Goal: Transaction & Acquisition: Book appointment/travel/reservation

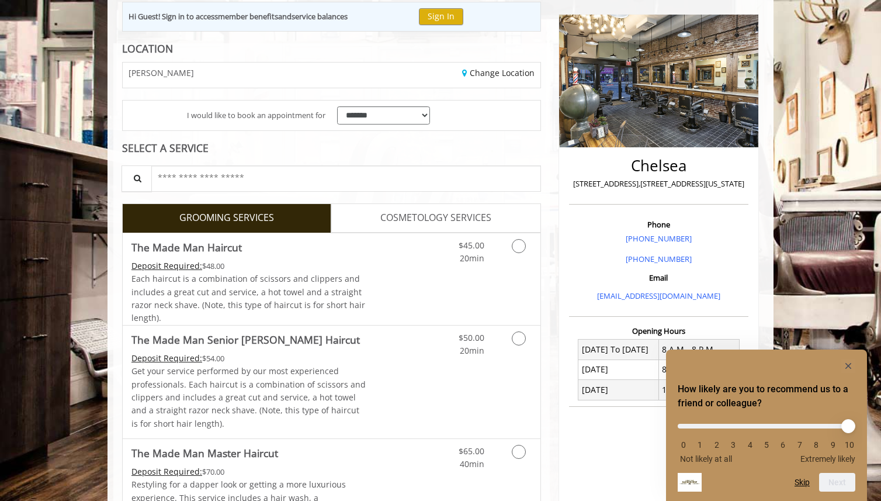
scroll to position [223, 0]
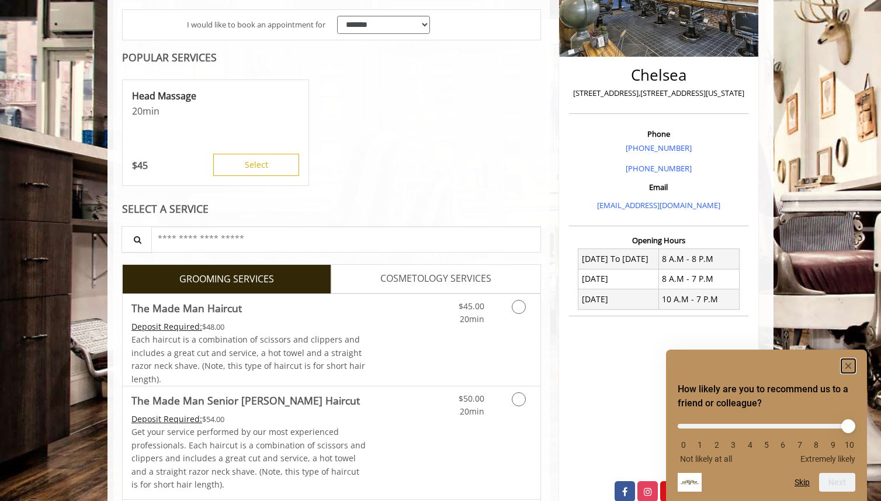
click at [849, 366] on icon "Hide survey" at bounding box center [849, 366] width 6 height 6
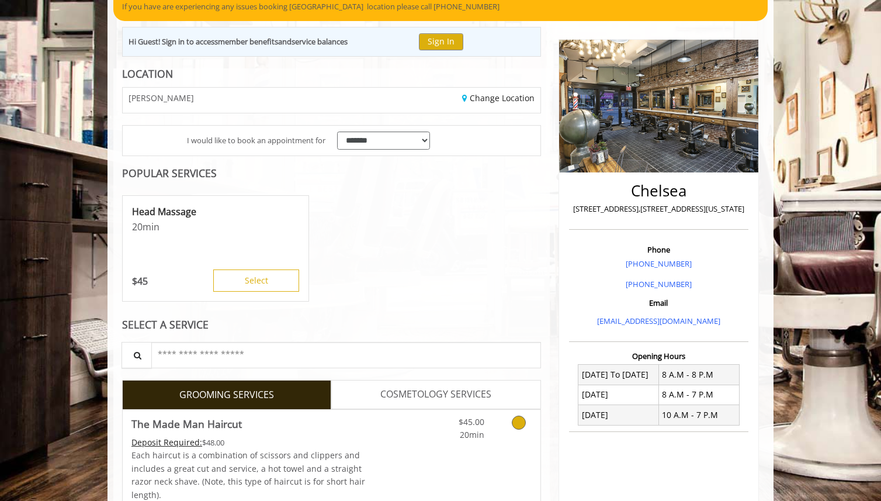
scroll to position [0, 0]
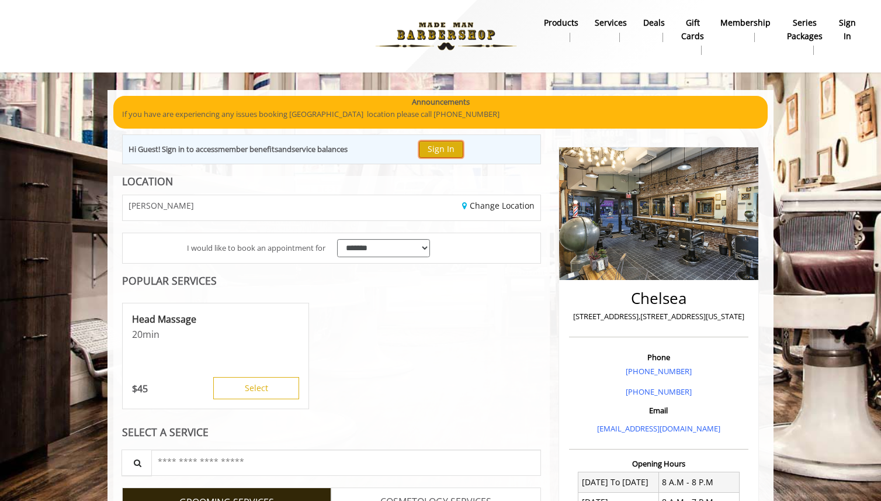
click at [446, 151] on button "Sign In" at bounding box center [441, 149] width 44 height 17
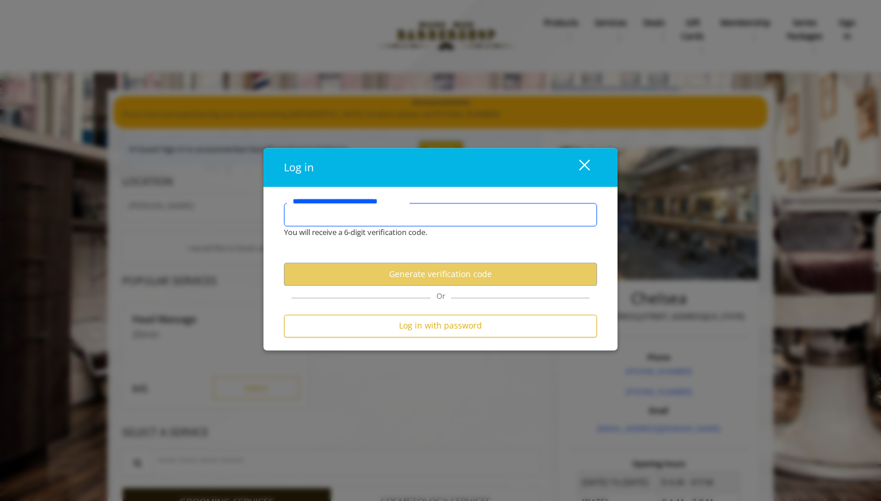
click at [437, 208] on input "**********" at bounding box center [440, 214] width 313 height 23
click at [583, 162] on div "close dialog" at bounding box center [584, 165] width 11 height 11
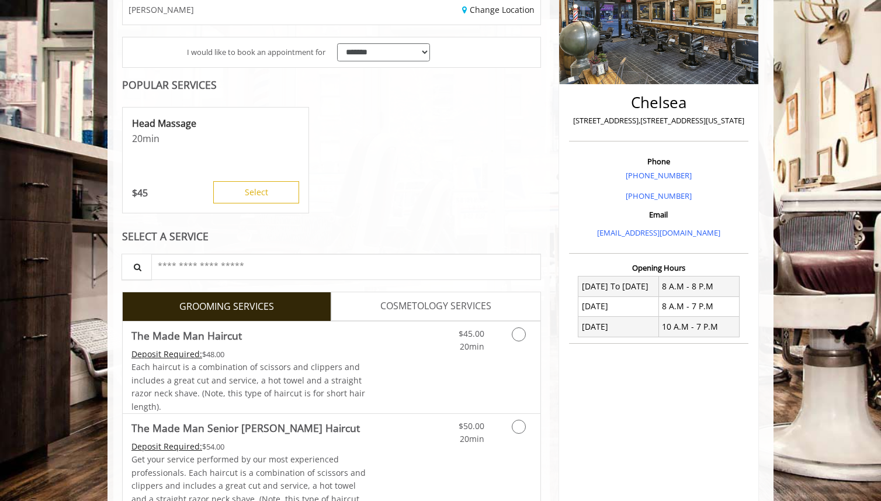
scroll to position [212, 0]
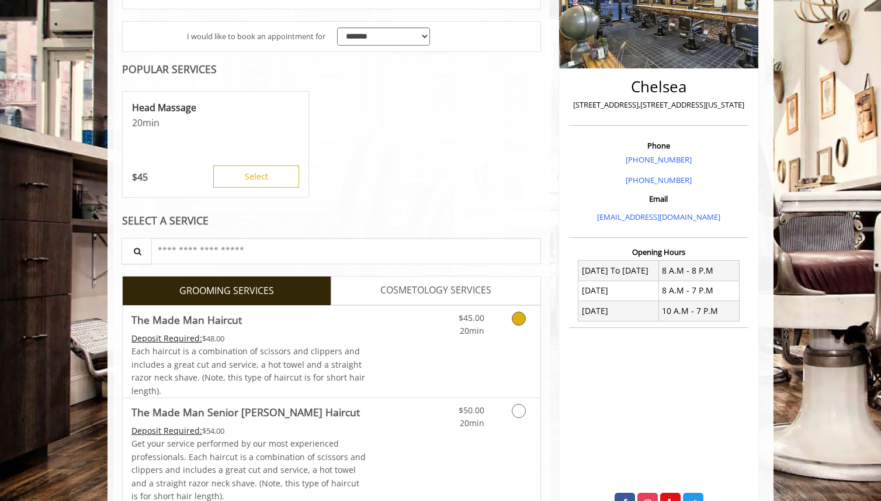
click at [522, 323] on icon "Grooming services" at bounding box center [519, 319] width 14 height 14
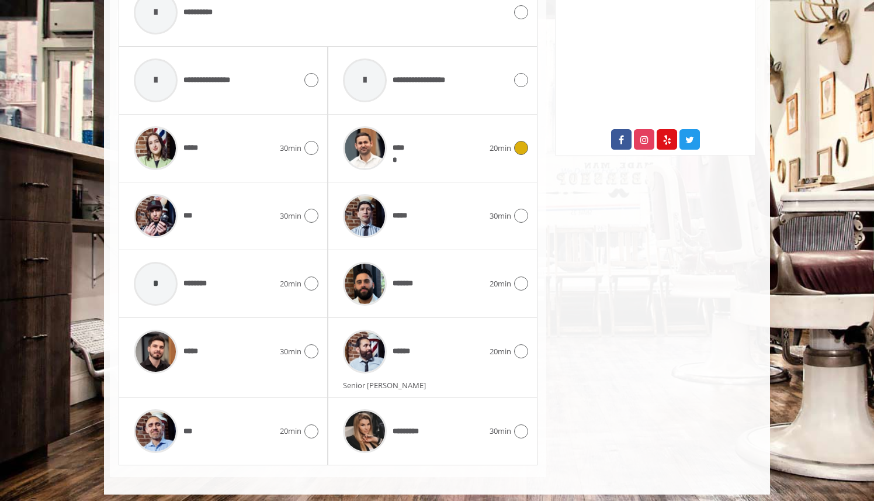
scroll to position [580, 0]
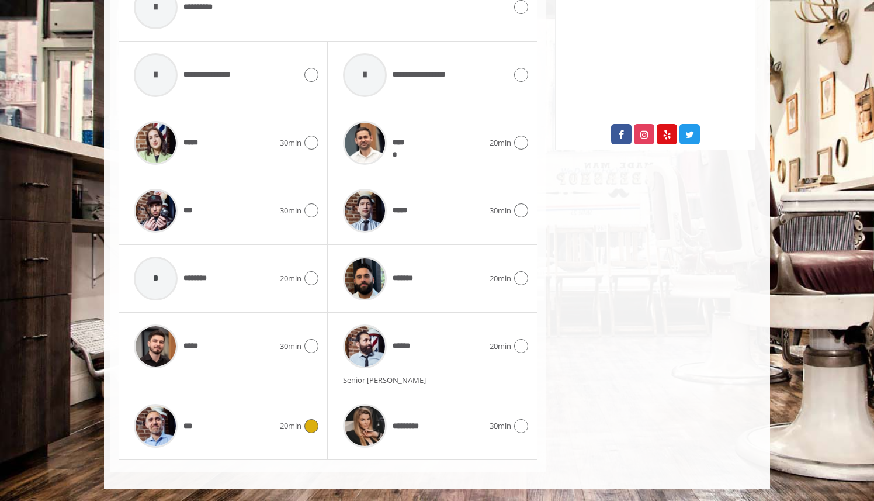
click at [312, 420] on icon at bounding box center [311, 426] width 14 height 14
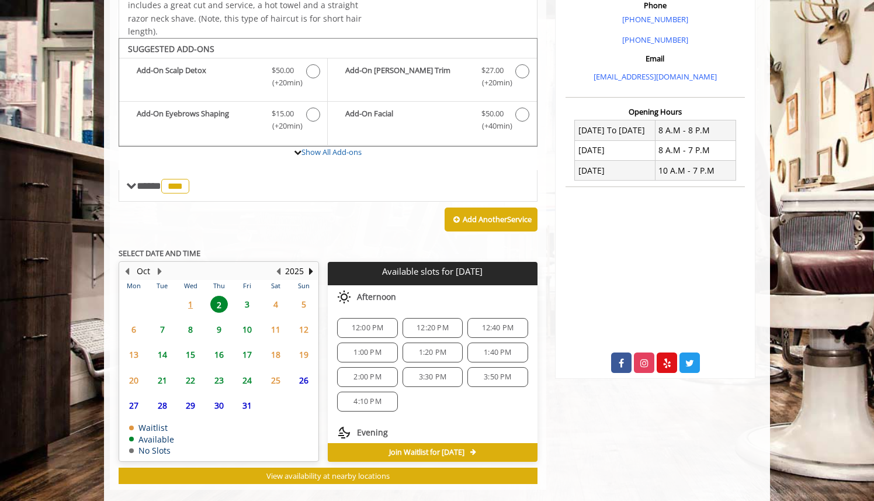
scroll to position [369, 0]
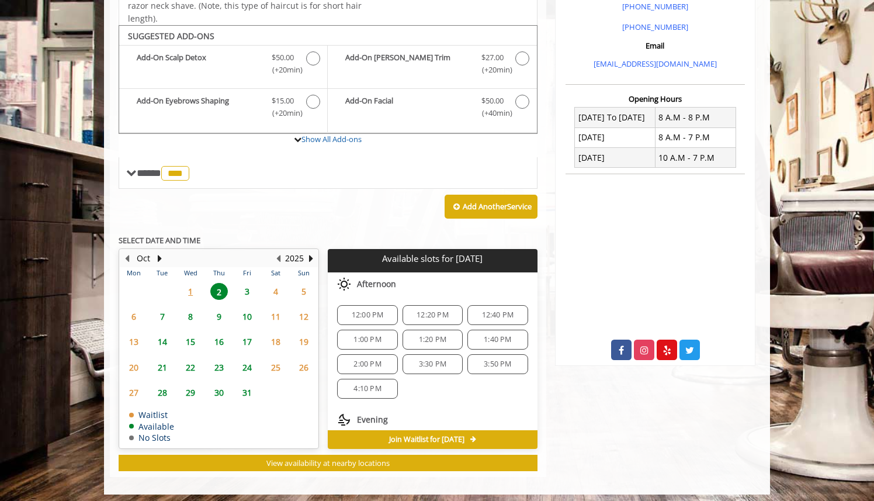
click at [370, 307] on div "12:00 PM" at bounding box center [367, 315] width 60 height 20
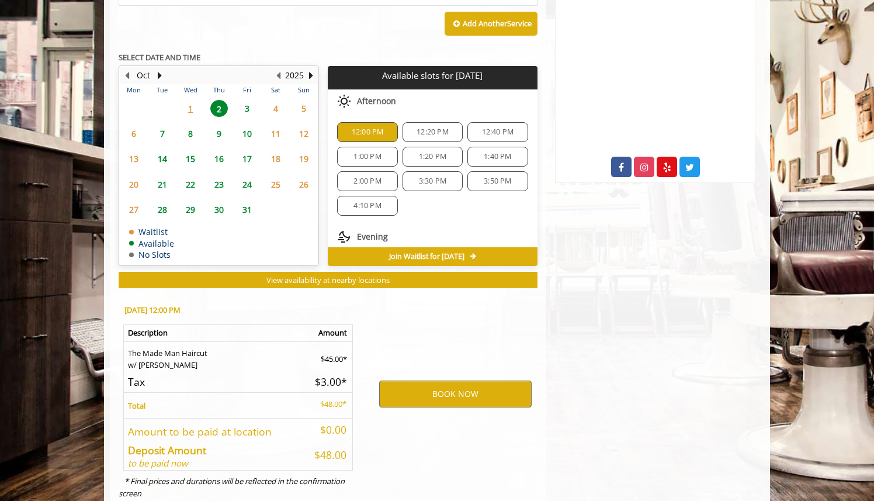
scroll to position [581, 0]
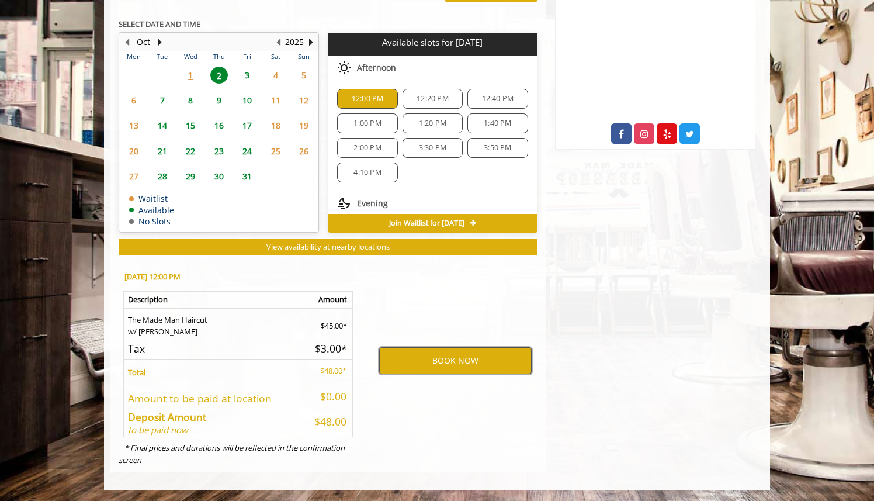
click at [447, 360] on button "BOOK NOW" at bounding box center [455, 360] width 153 height 27
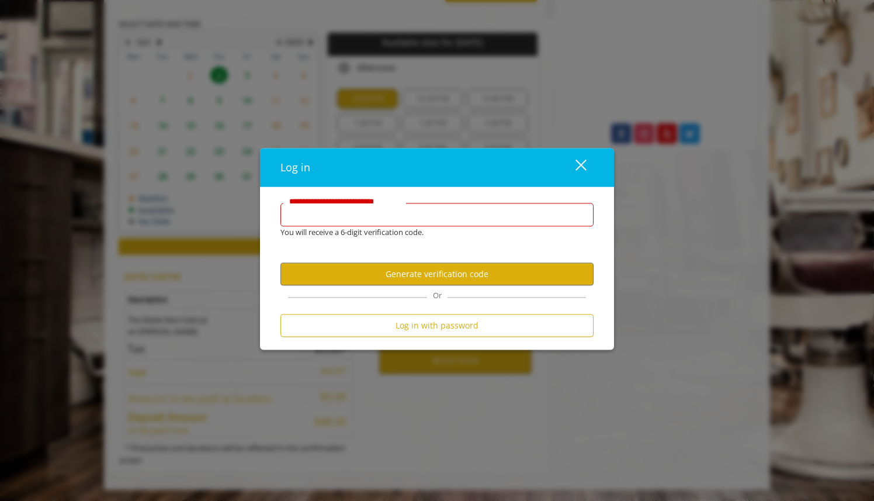
click at [407, 219] on input "**********" at bounding box center [437, 214] width 313 height 23
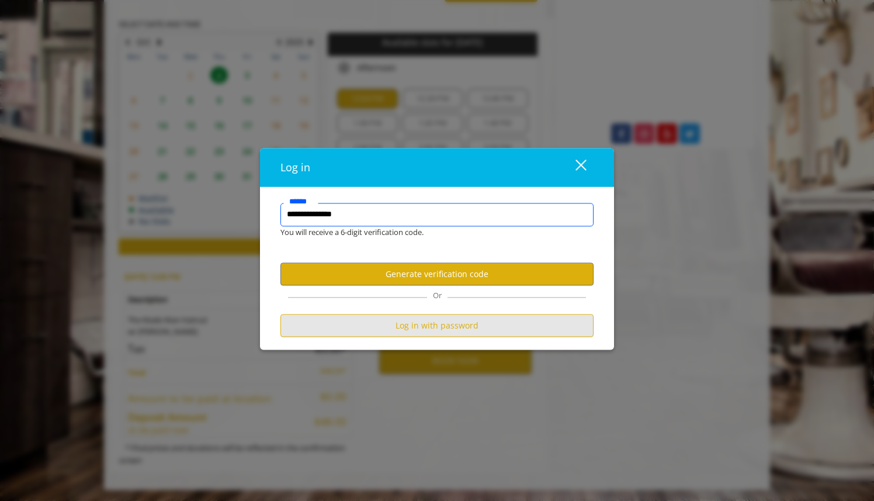
type input "**********"
click at [475, 324] on button "Log in with password" at bounding box center [437, 325] width 313 height 23
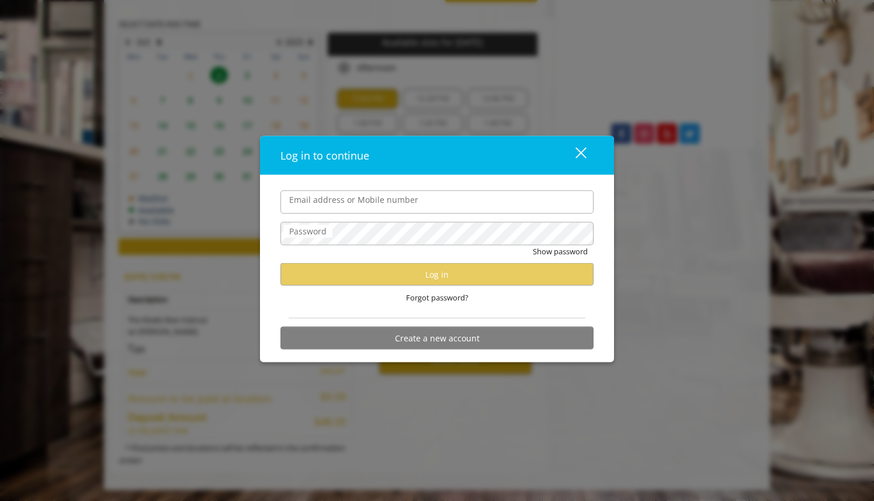
scroll to position [0, 0]
type input "**********"
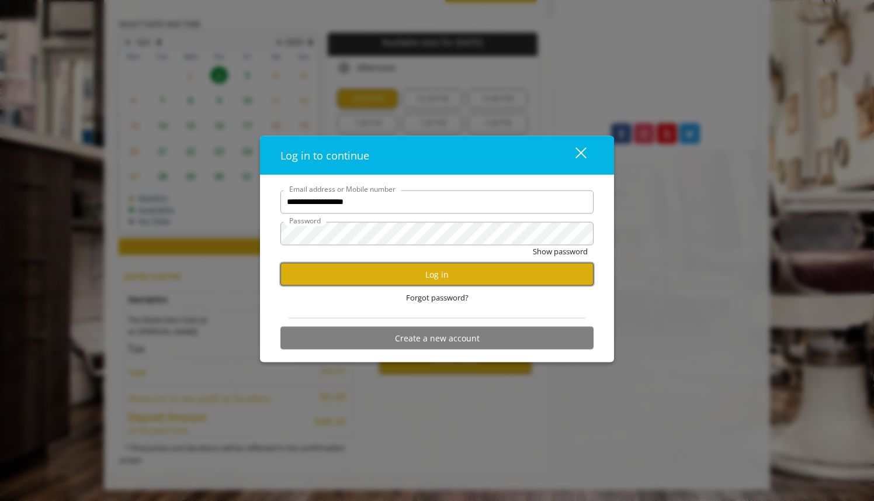
click at [432, 277] on button "Log in" at bounding box center [437, 274] width 313 height 23
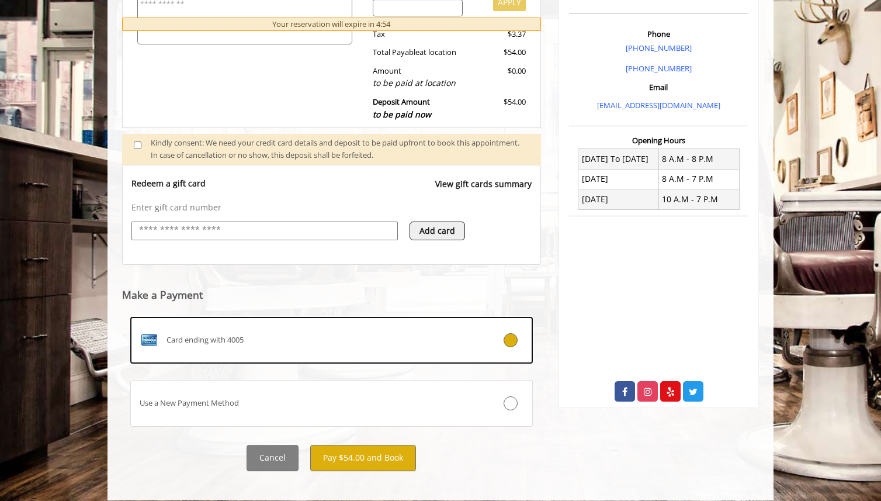
scroll to position [334, 0]
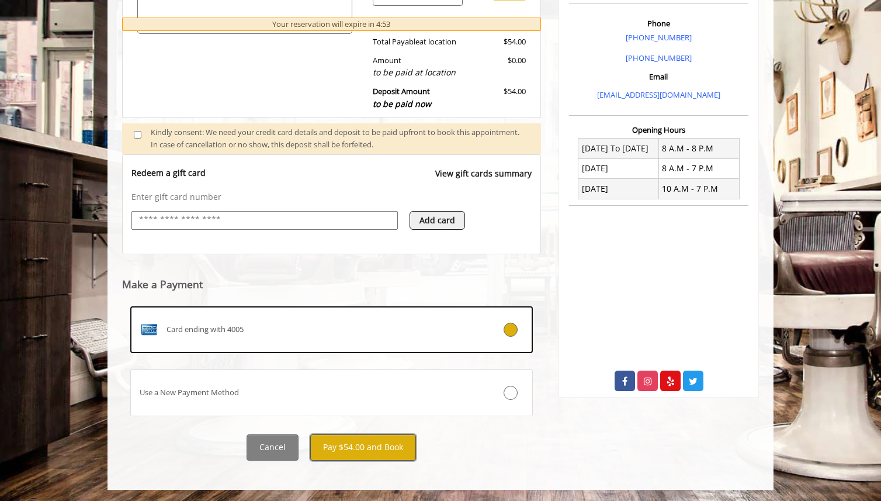
click at [372, 442] on button "Pay $54.00 and Book" at bounding box center [363, 447] width 106 height 26
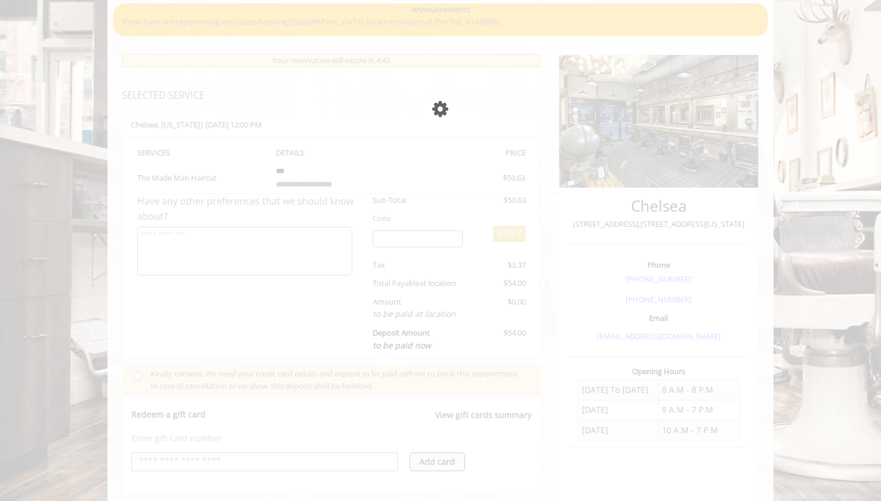
scroll to position [92, 0]
